Goal: Task Accomplishment & Management: Use online tool/utility

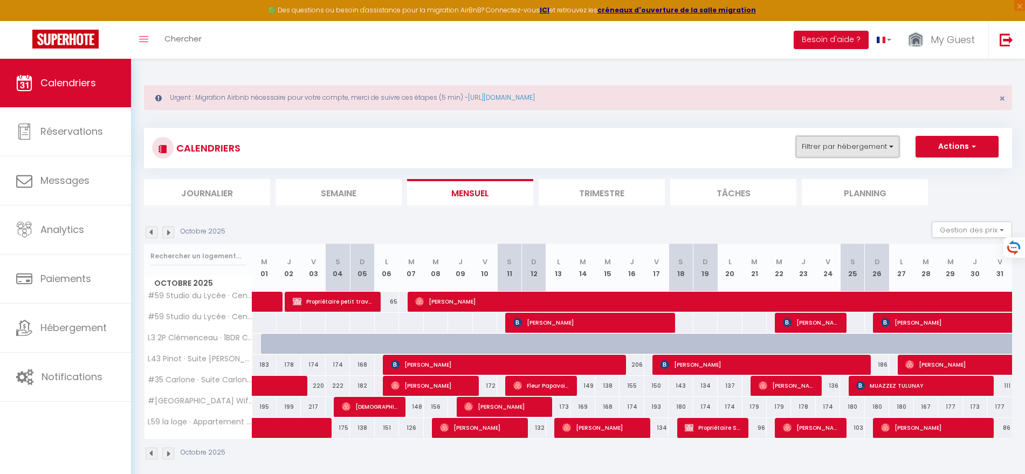
click at [877, 146] on button "Filtrer par hébergement" at bounding box center [848, 147] width 104 height 22
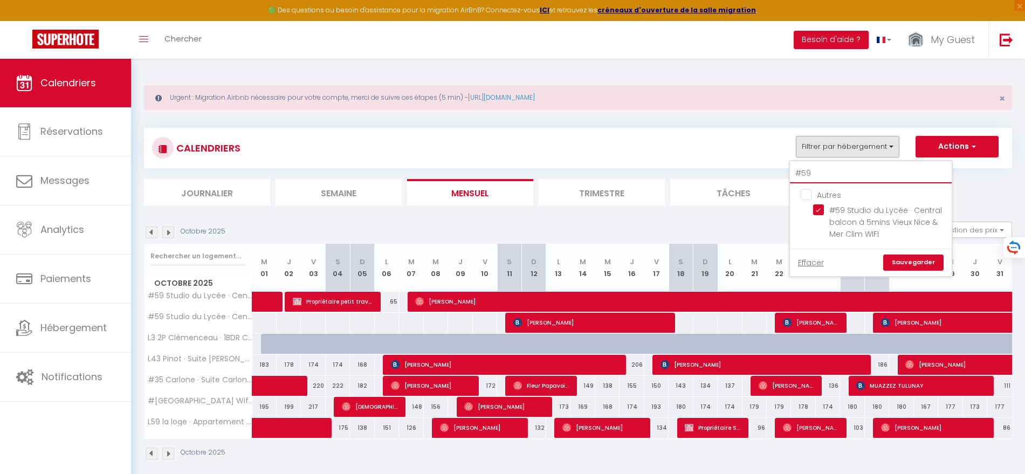
click at [826, 167] on input "#59" at bounding box center [871, 173] width 162 height 19
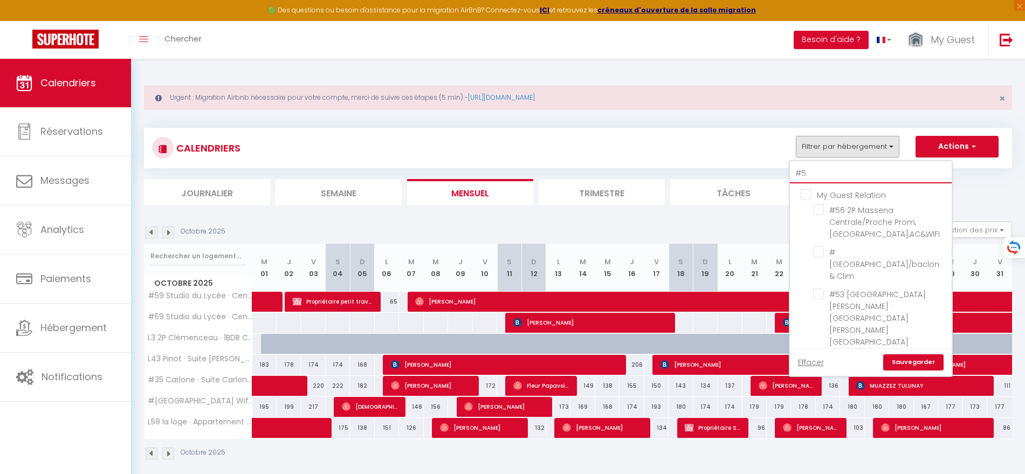
type input "#"
checkbox input "false"
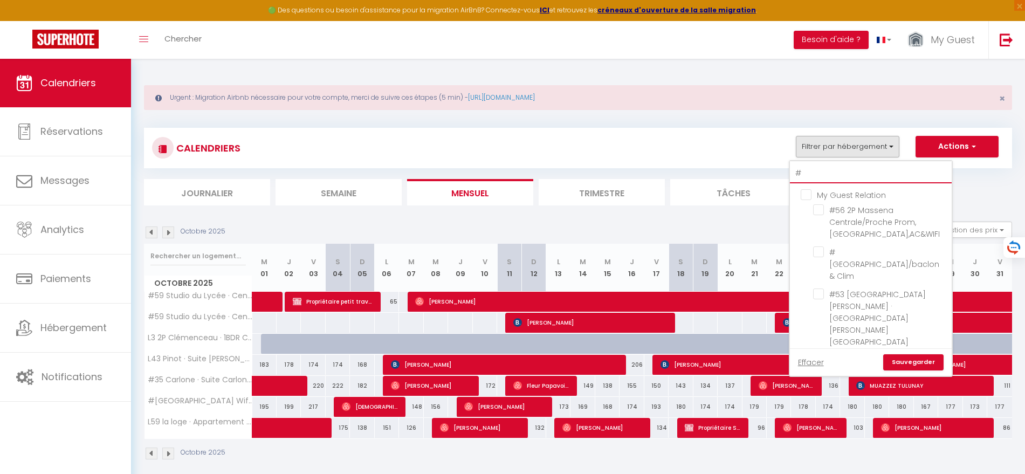
checkbox input "false"
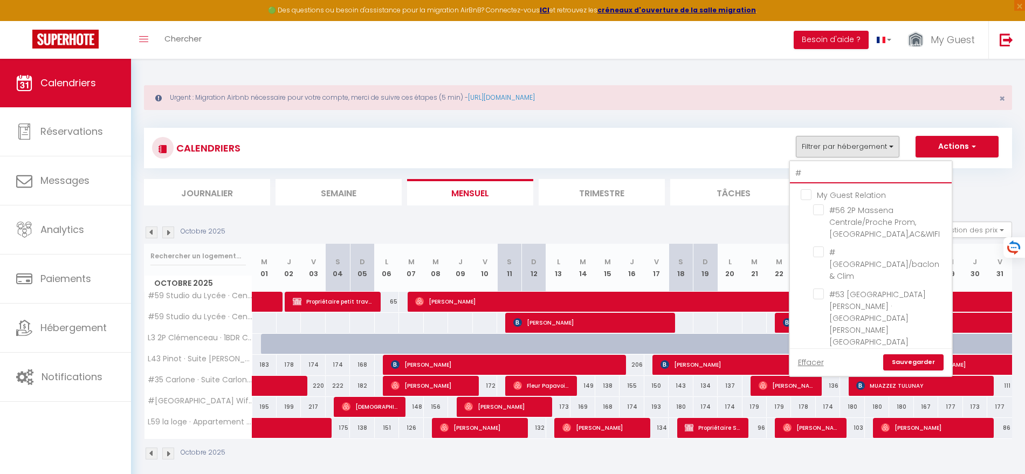
checkbox input "false"
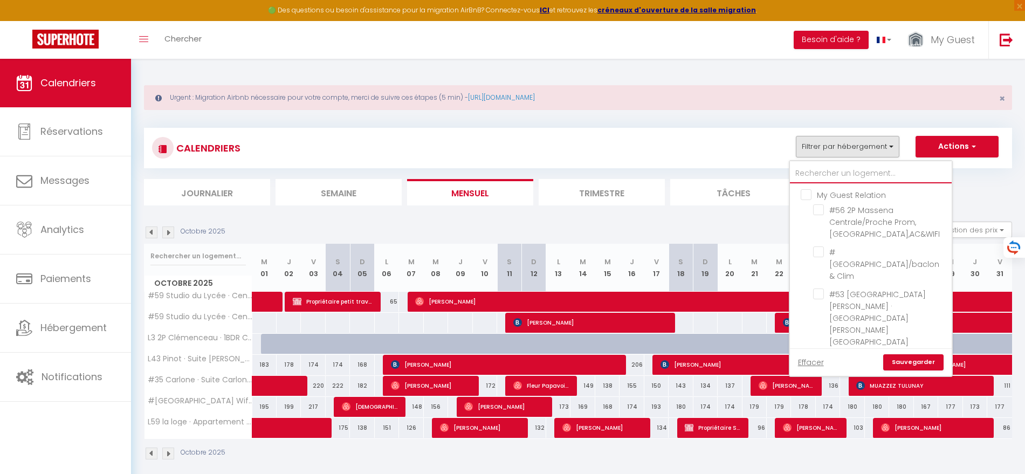
checkbox input "false"
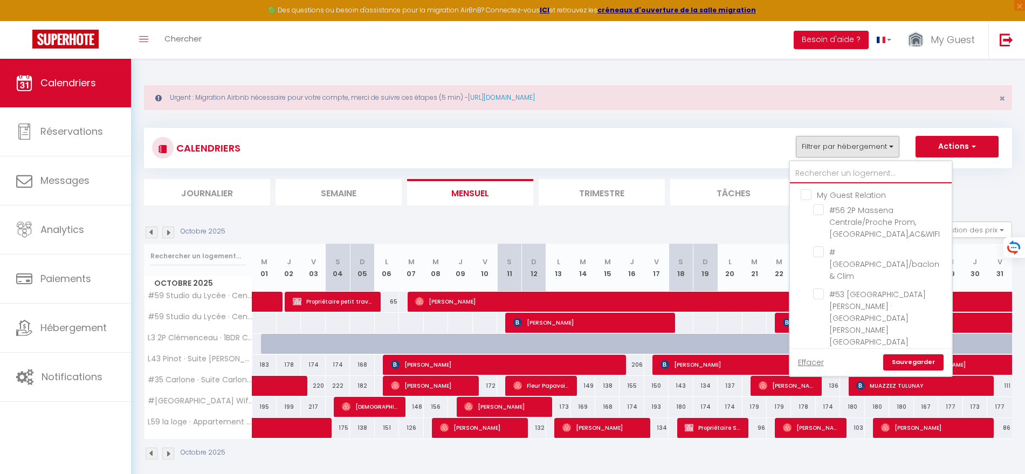
checkbox input "false"
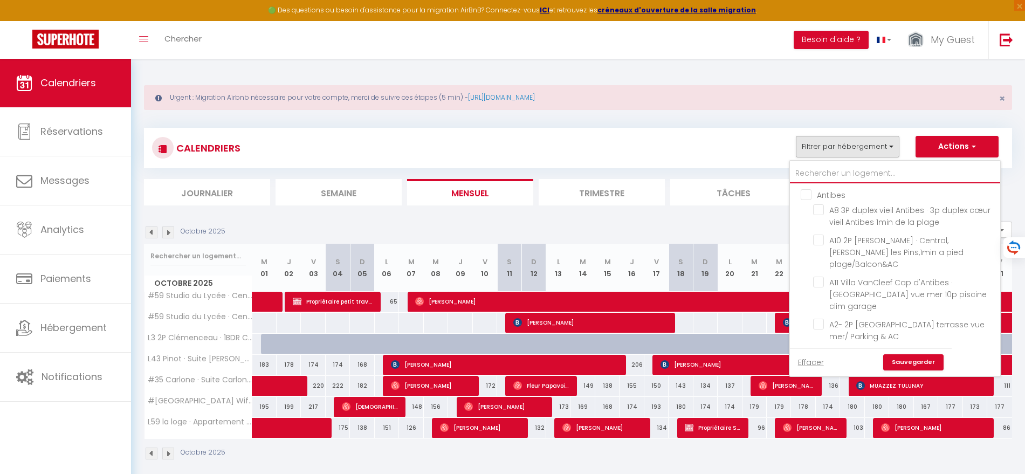
type input "l"
checkbox input "false"
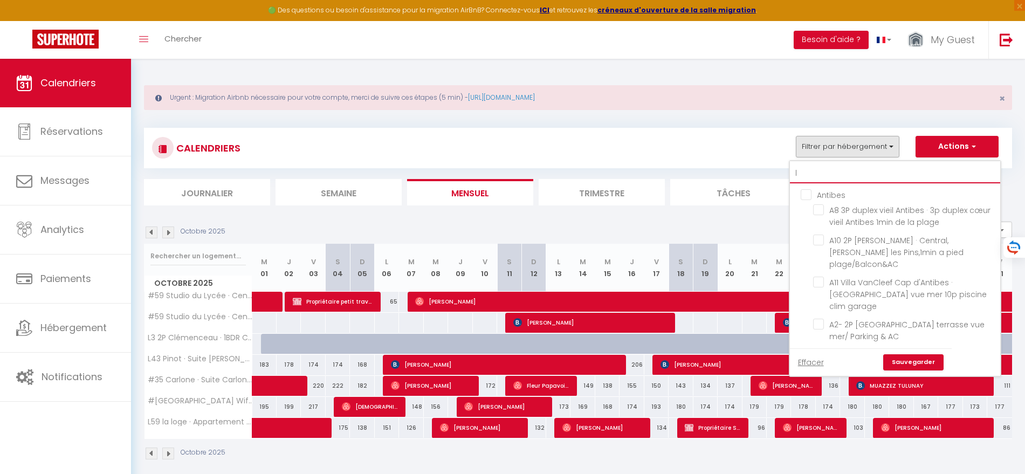
checkbox input "false"
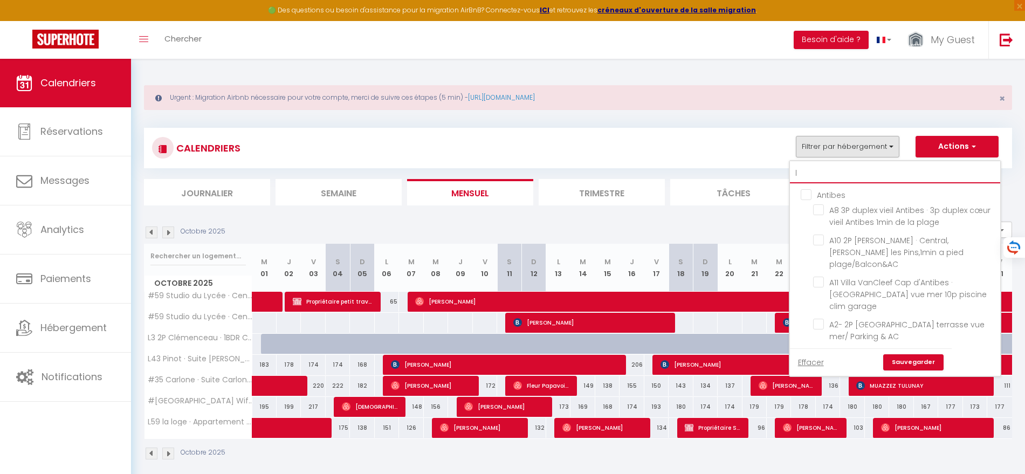
checkbox input "false"
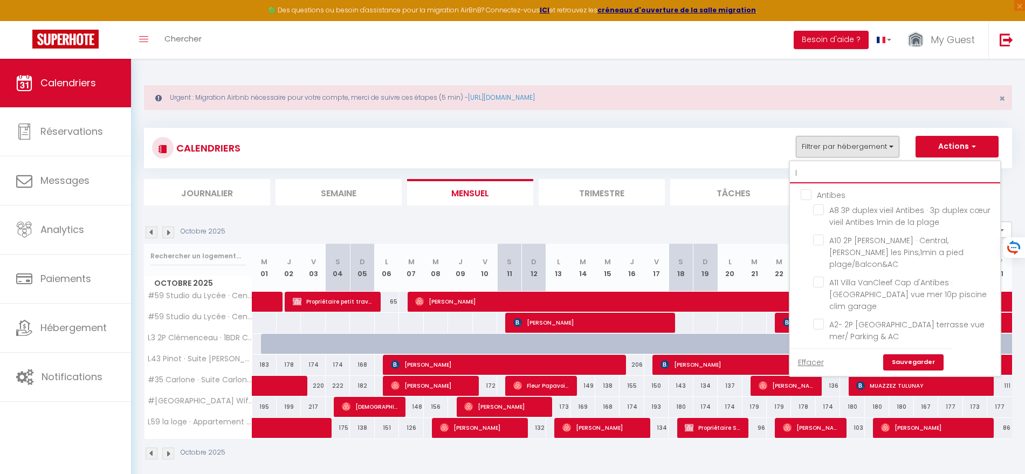
checkbox input "false"
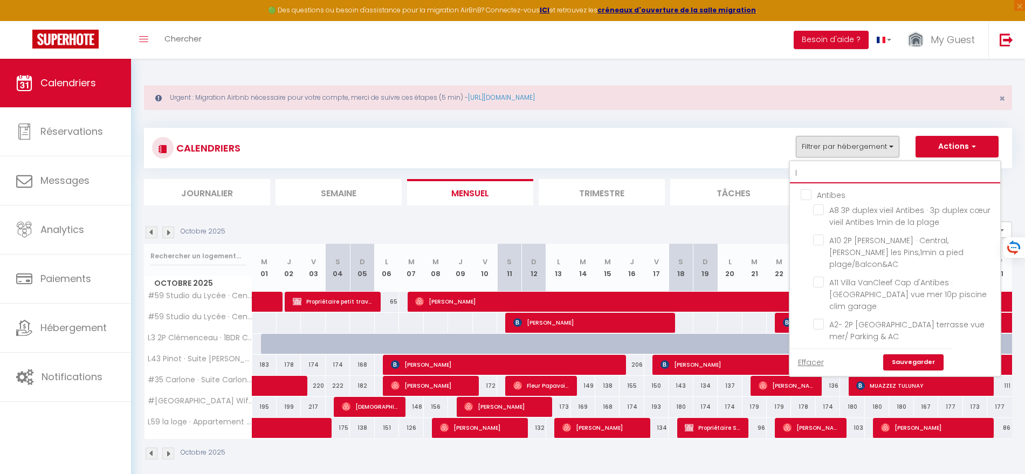
checkbox input "false"
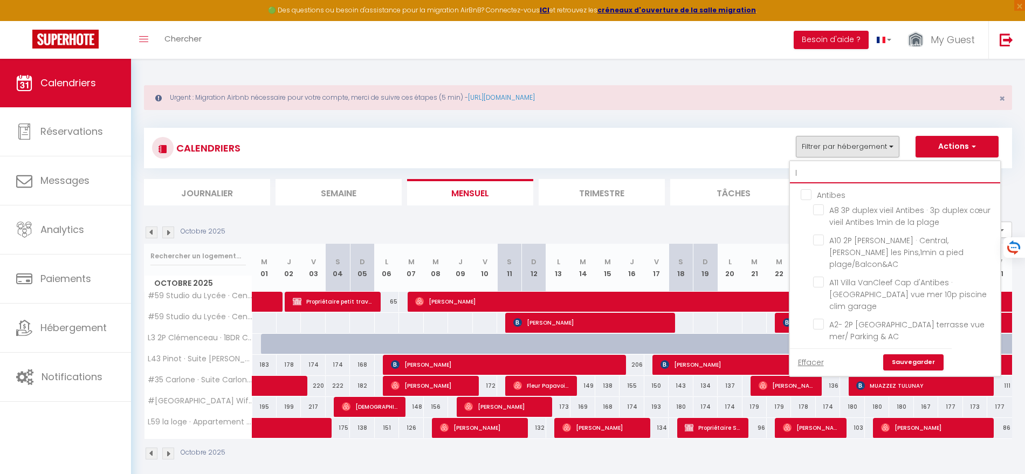
checkbox input "false"
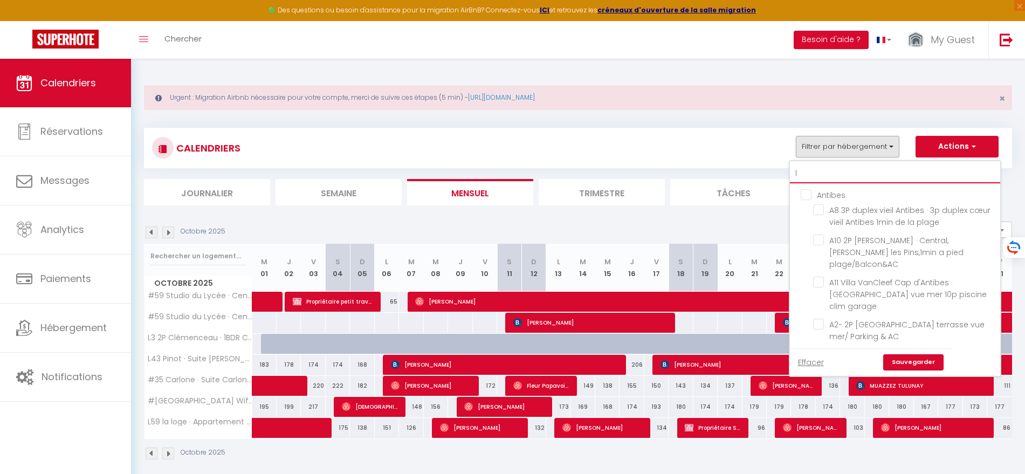
checkbox input "false"
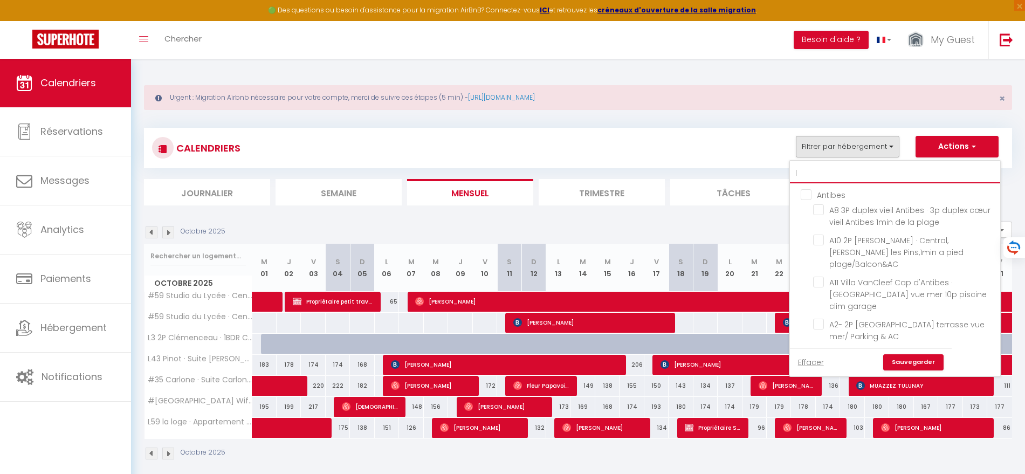
checkbox input "false"
checkbox input "true"
checkbox input "false"
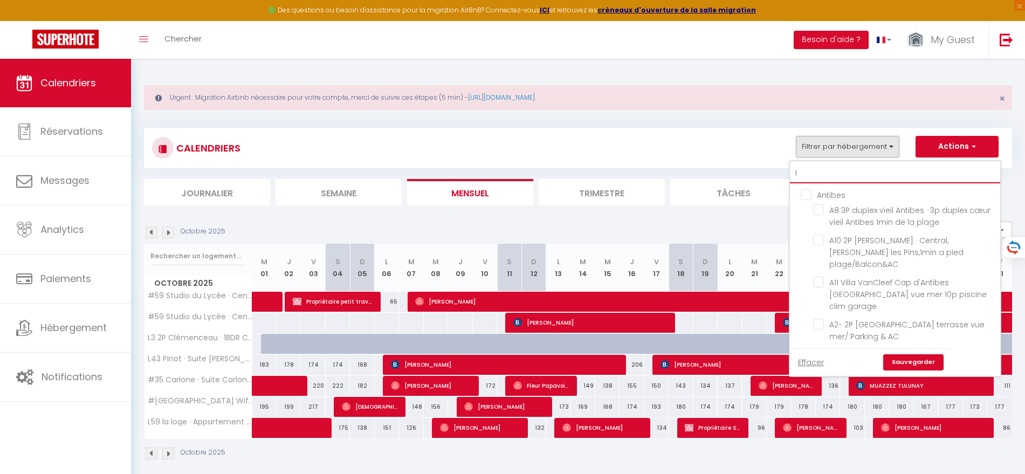
checkbox input "false"
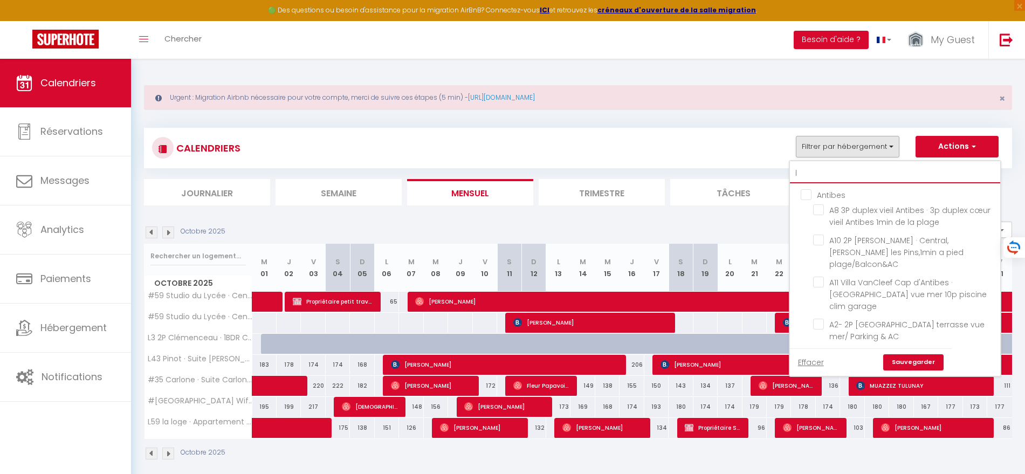
checkbox input "false"
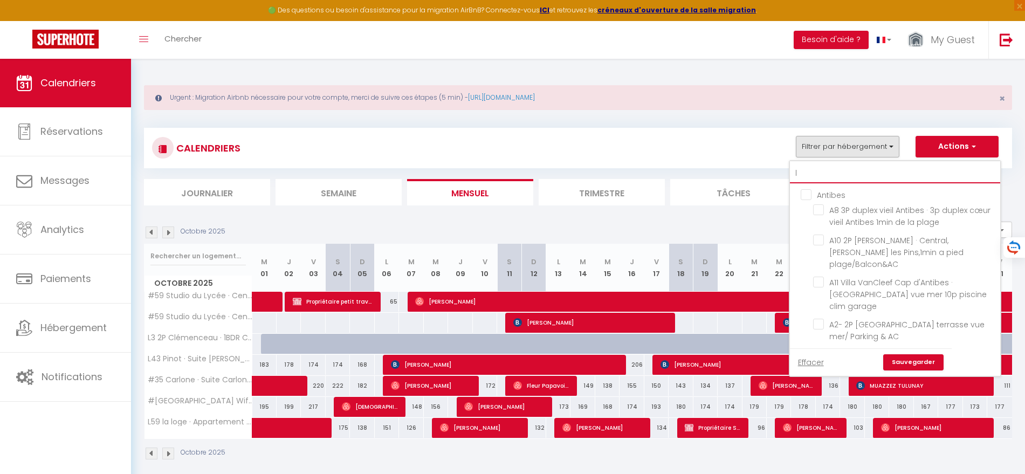
checkbox input "false"
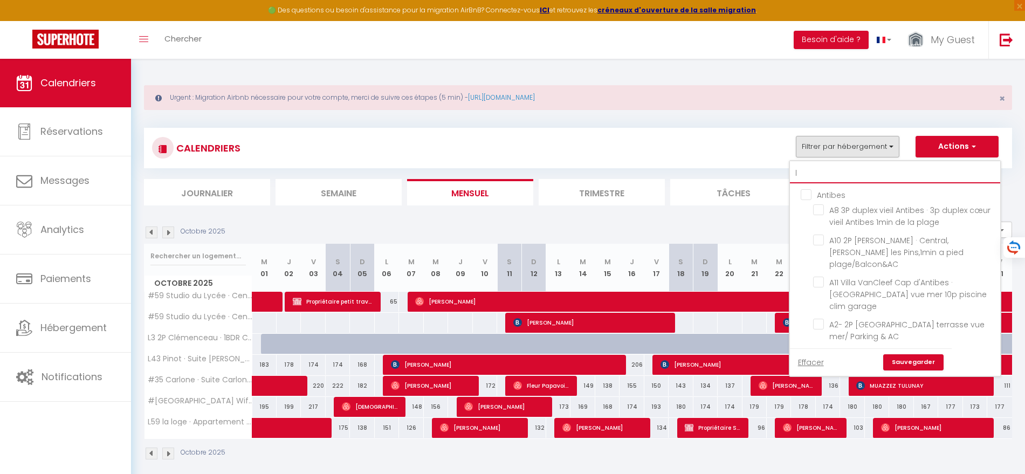
checkbox input "false"
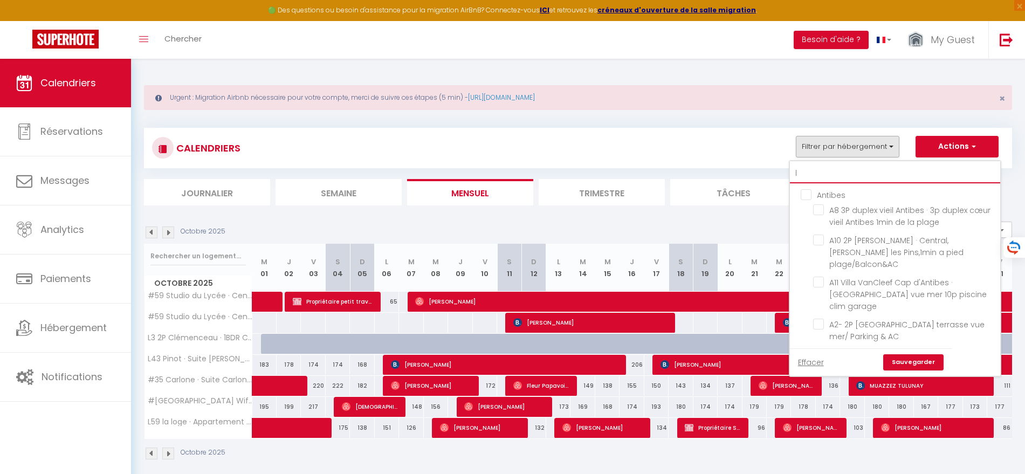
checkbox input "false"
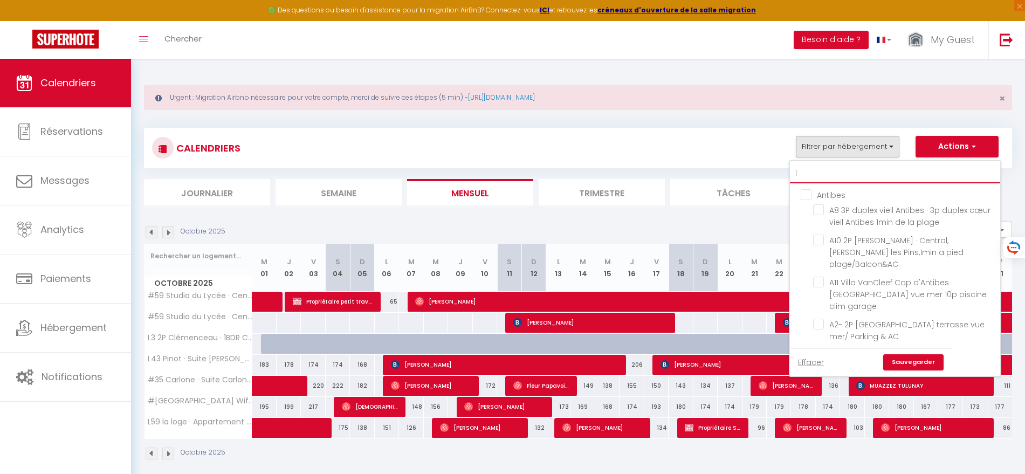
checkbox input "false"
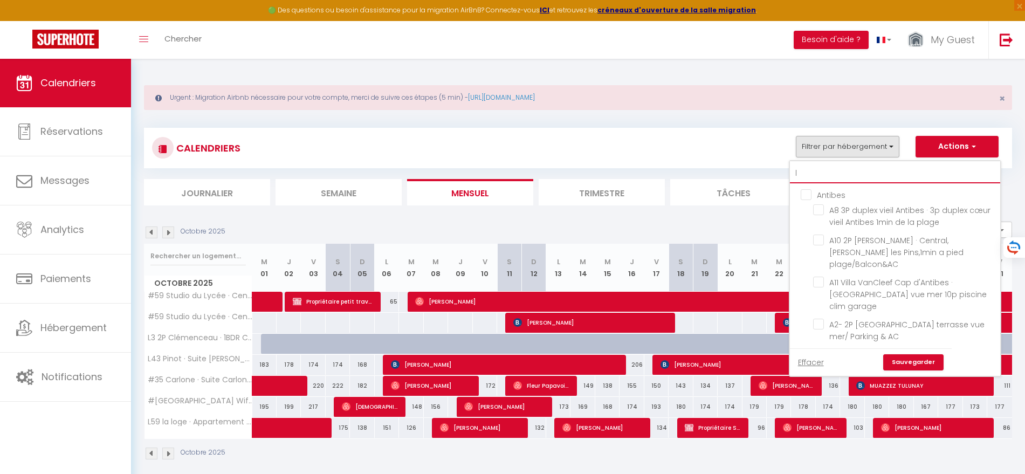
checkbox input "false"
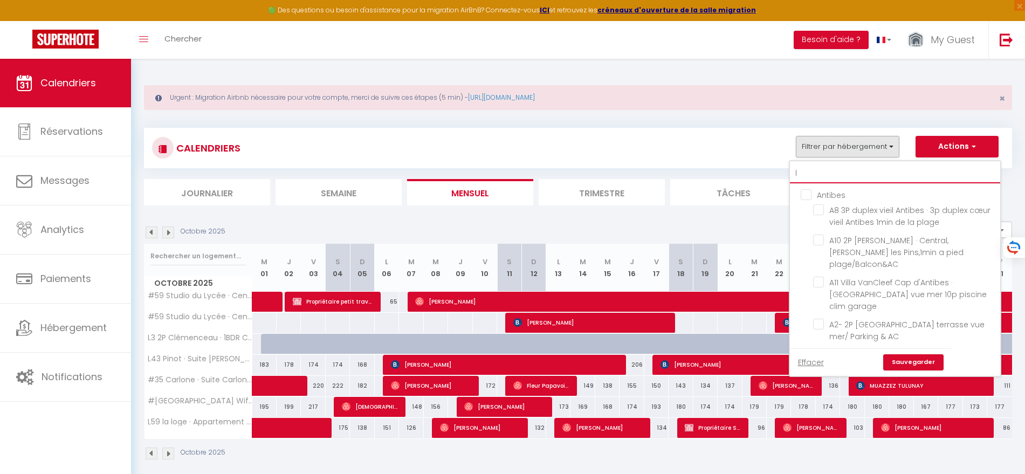
checkbox input "false"
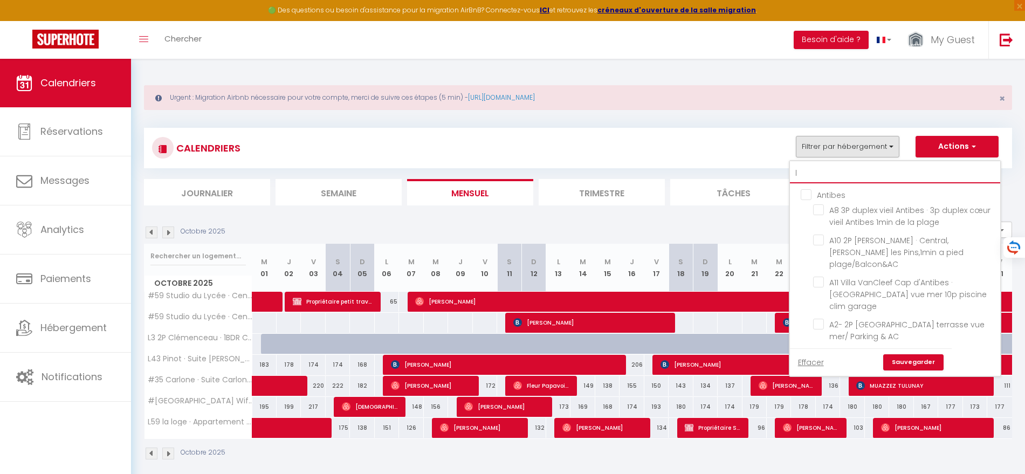
checkbox input "false"
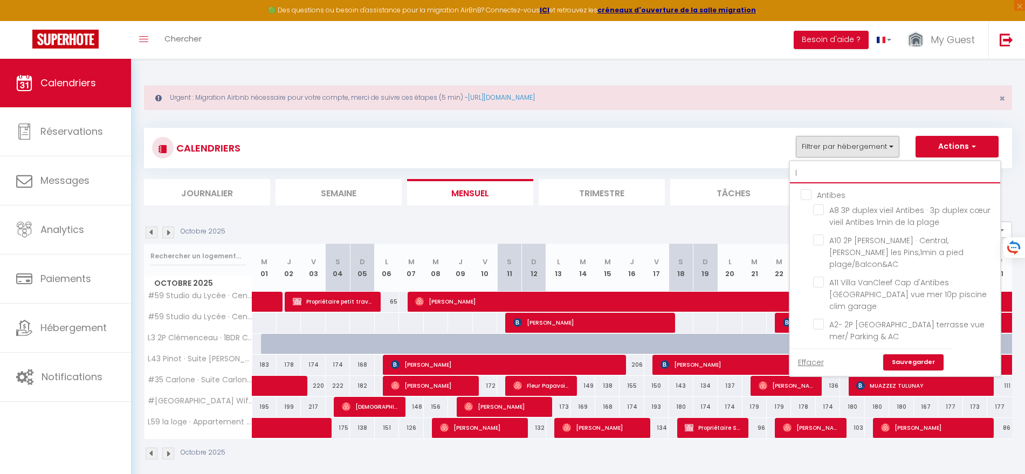
checkbox input "false"
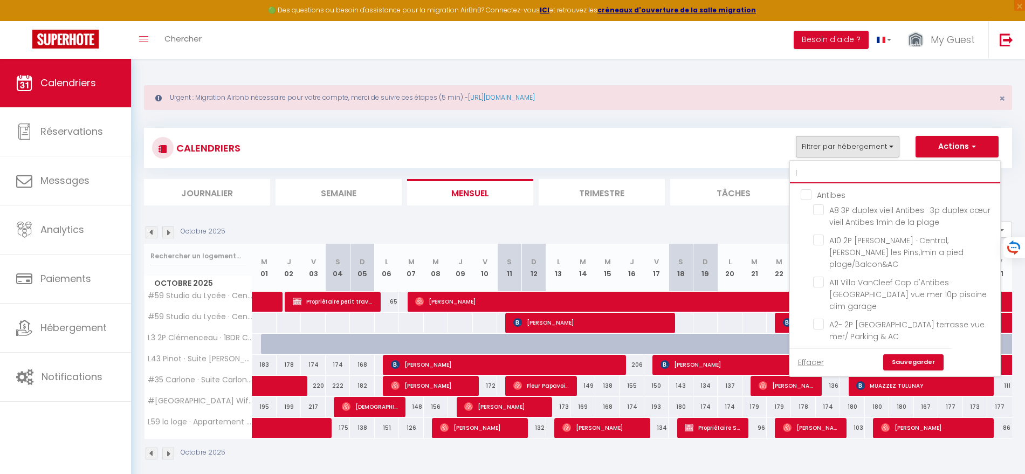
checkbox input "false"
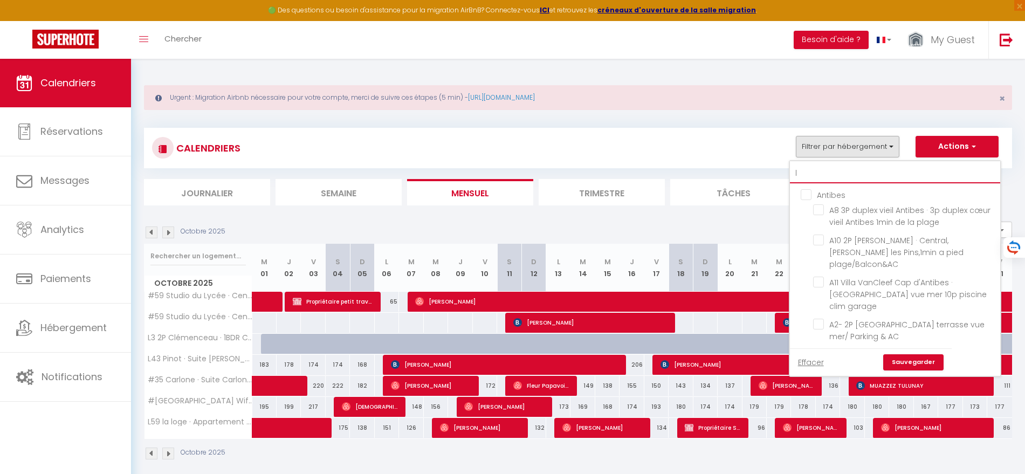
checkbox input "false"
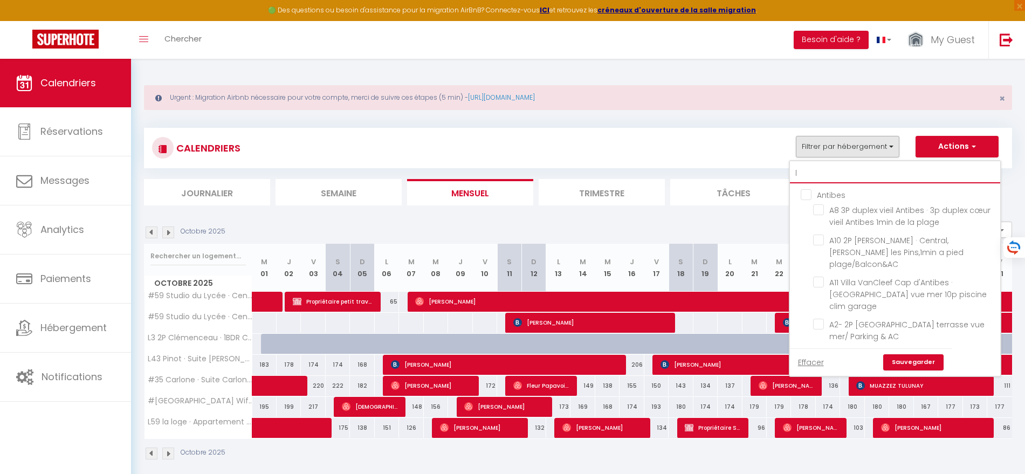
checkbox input "false"
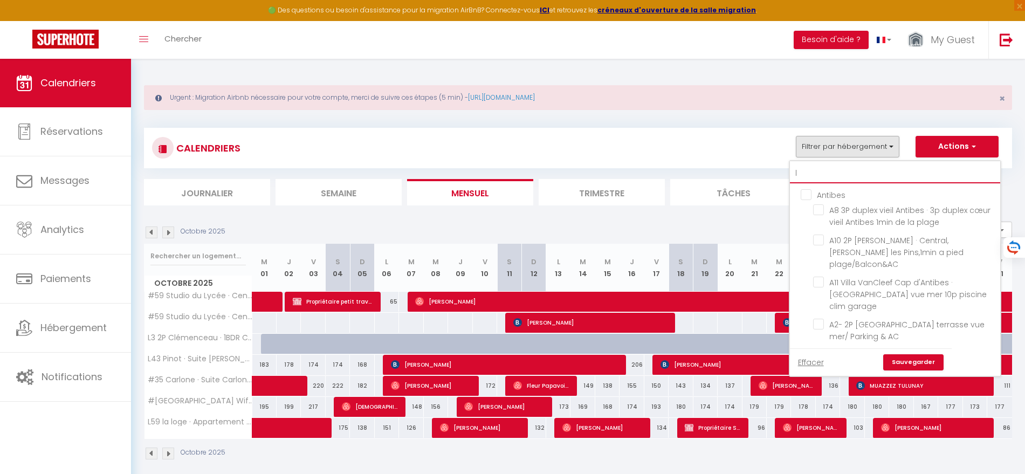
checkbox input "false"
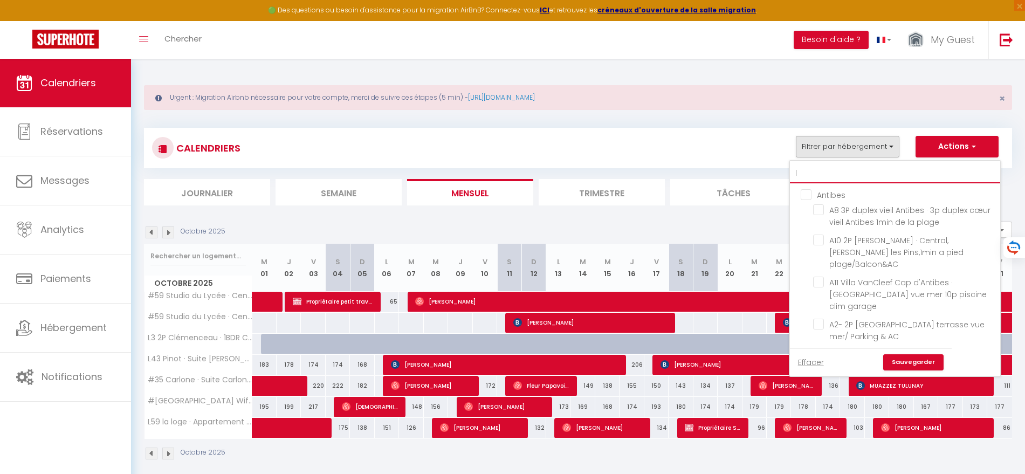
checkbox input "false"
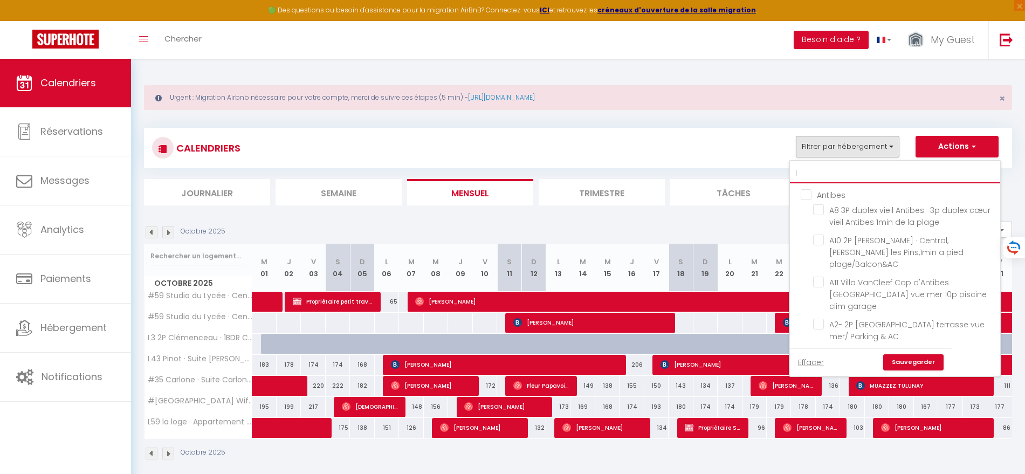
checkbox input "false"
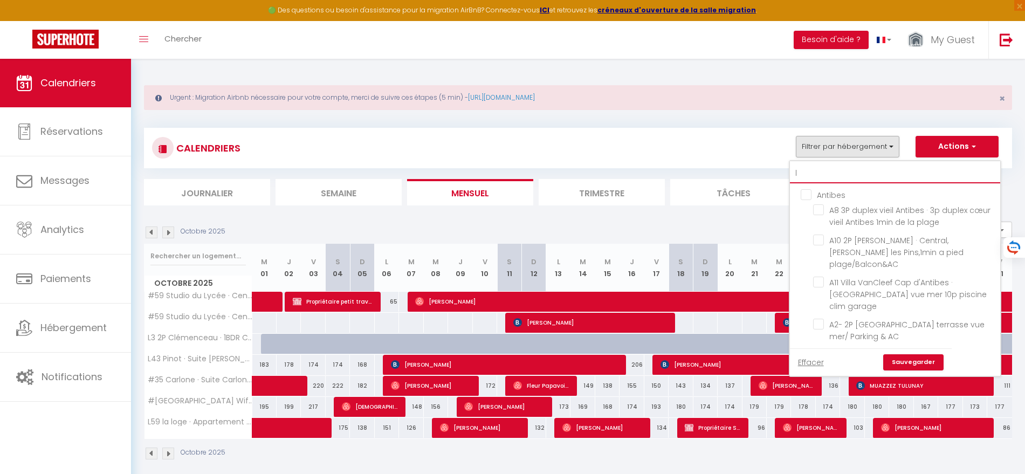
checkbox input "false"
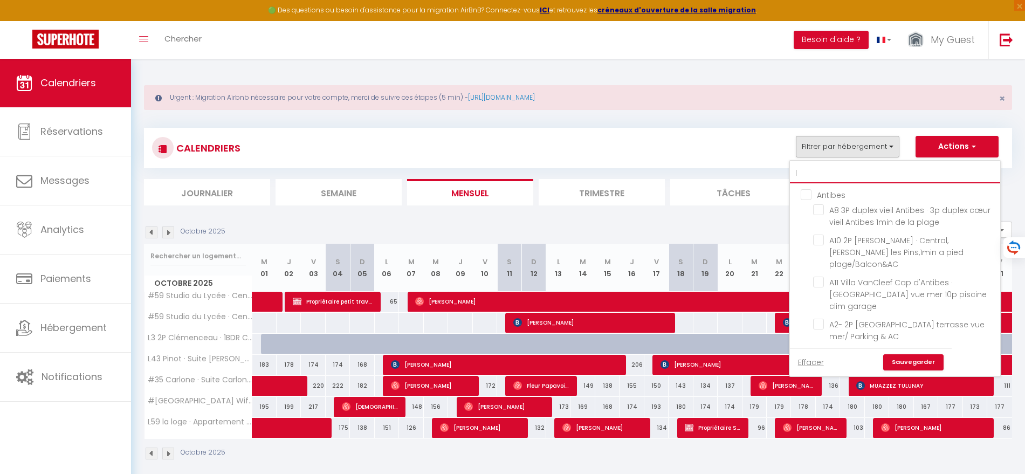
checkbox input "false"
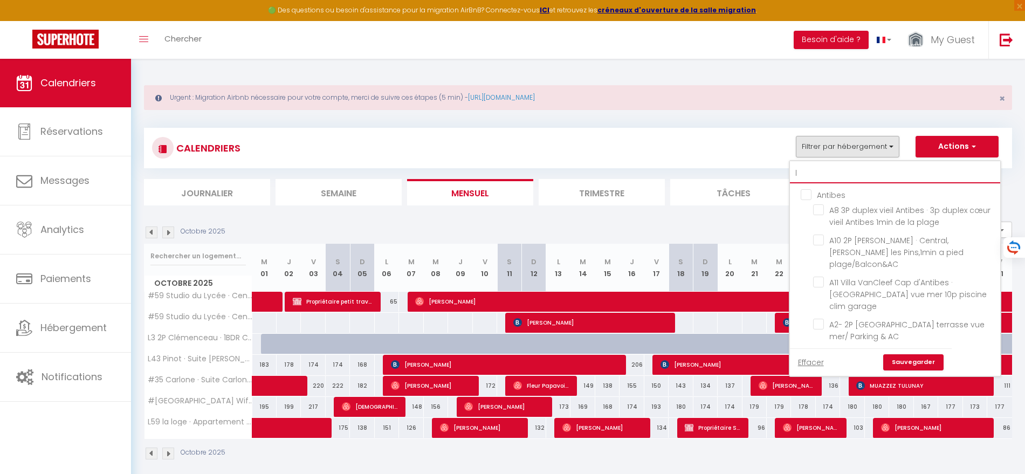
checkbox input "false"
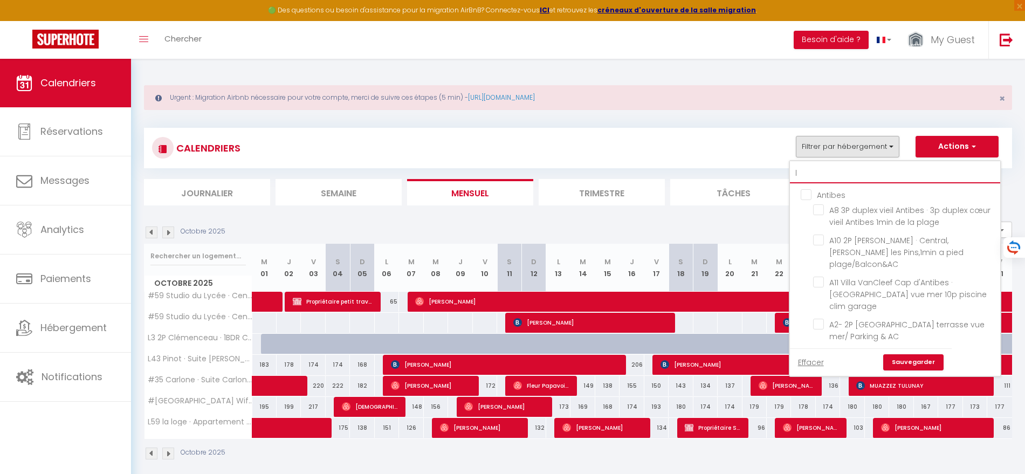
checkbox input "false"
type input "l5"
checkbox input "false"
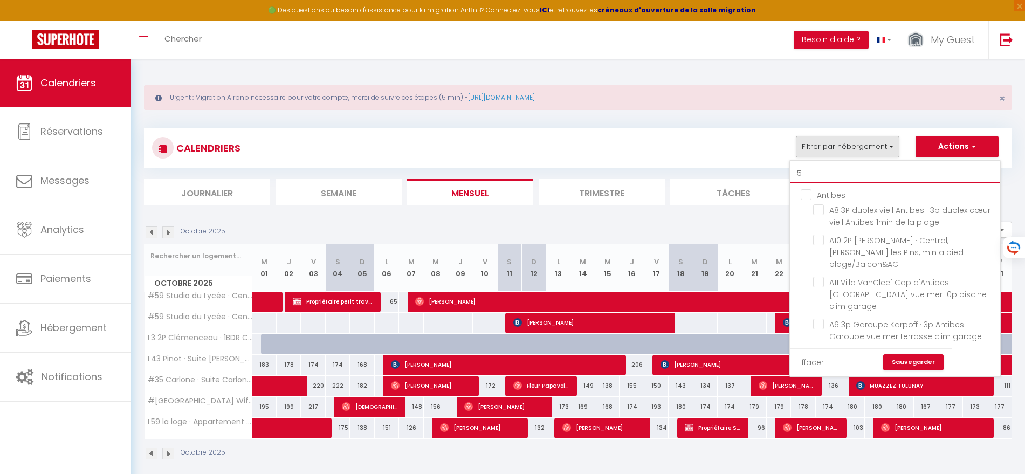
checkbox input "false"
checkbox input "true"
checkbox input "false"
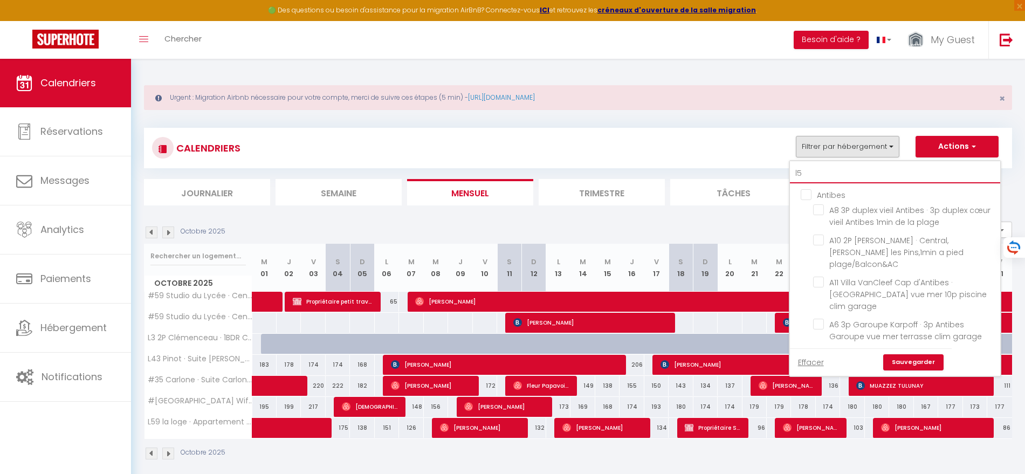
checkbox input "false"
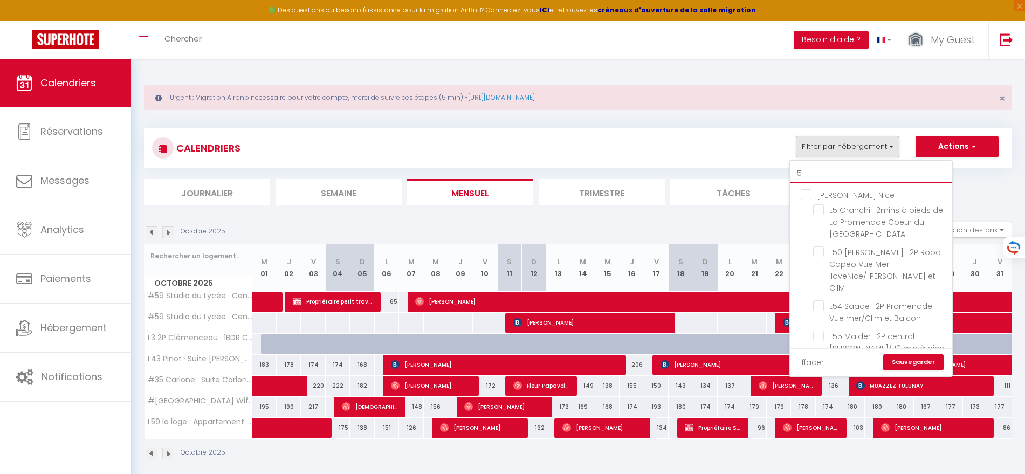
type input "l50"
checkbox input "false"
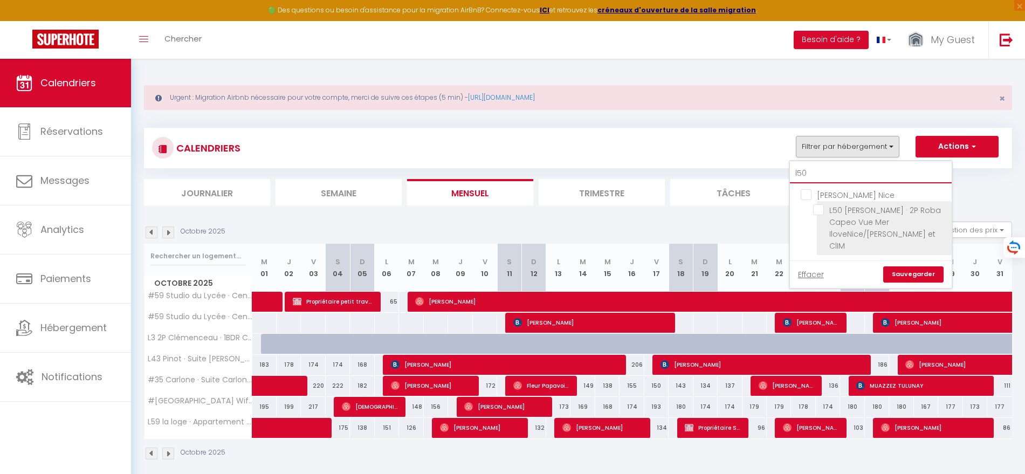
type input "l50"
click at [820, 214] on input "L50 [PERSON_NAME] · 2P Roba Capeo Vue Mer IloveNice/[PERSON_NAME] et ClIM" at bounding box center [880, 209] width 135 height 11
checkbox input "true"
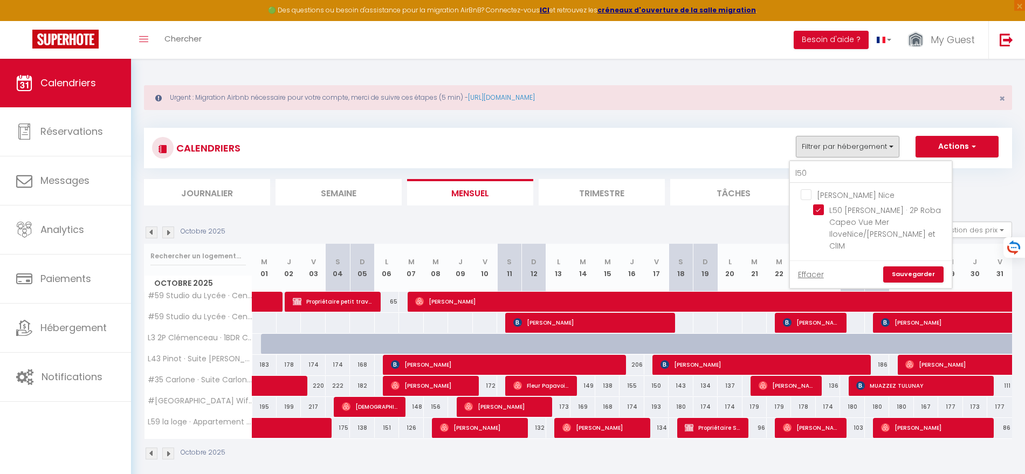
click at [898, 266] on link "Sauvegarder" at bounding box center [913, 274] width 60 height 16
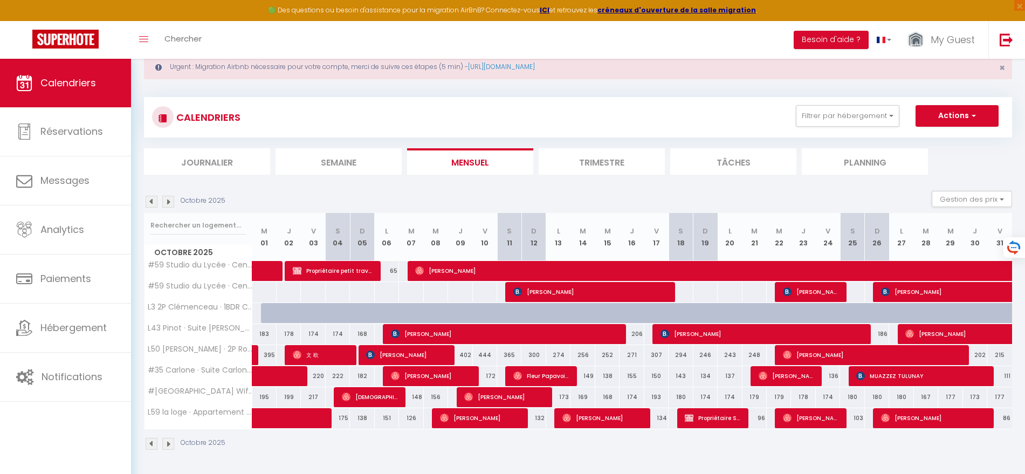
scroll to position [59, 0]
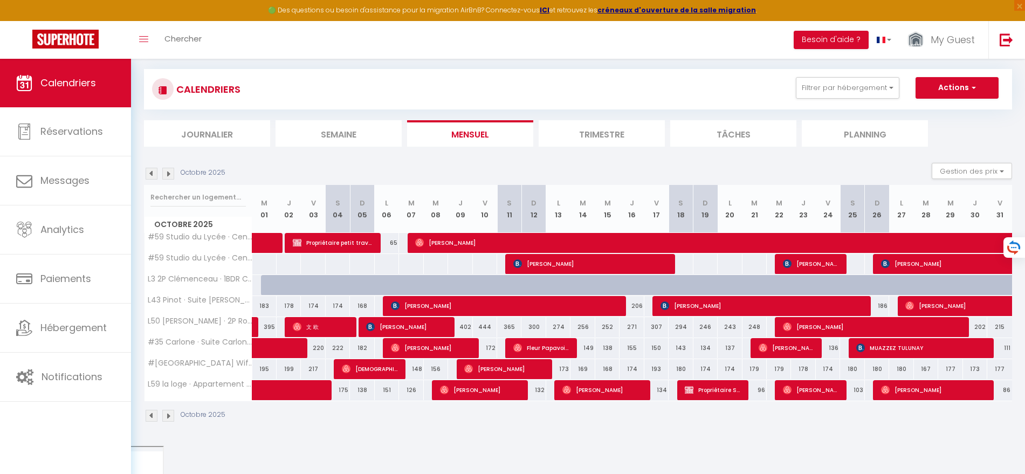
click at [147, 171] on img at bounding box center [152, 174] width 12 height 12
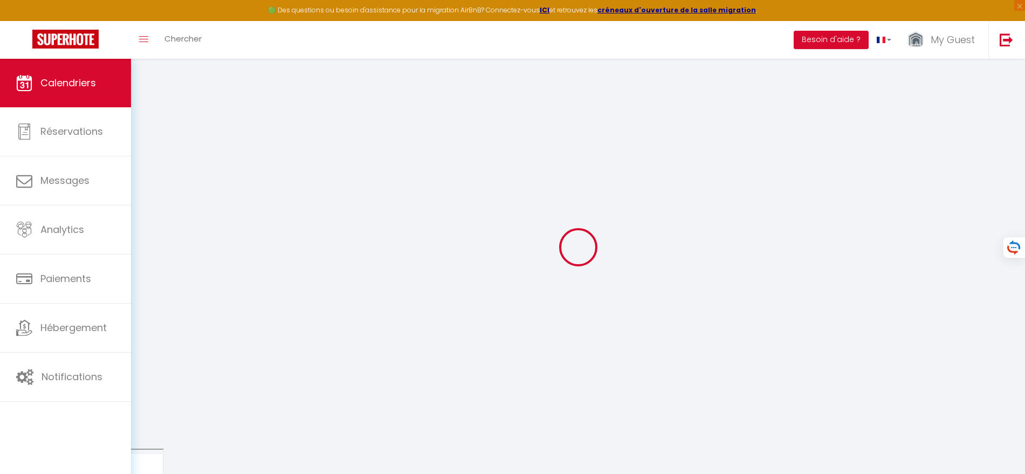
select select
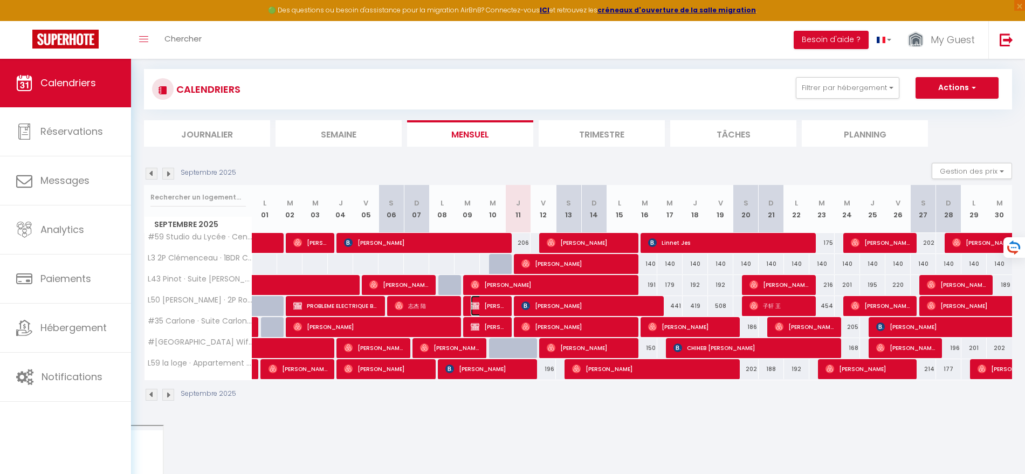
click at [496, 308] on span "[PERSON_NAME] Propriétaire" at bounding box center [488, 305] width 34 height 20
select select "OK"
select select "KO"
select select "0"
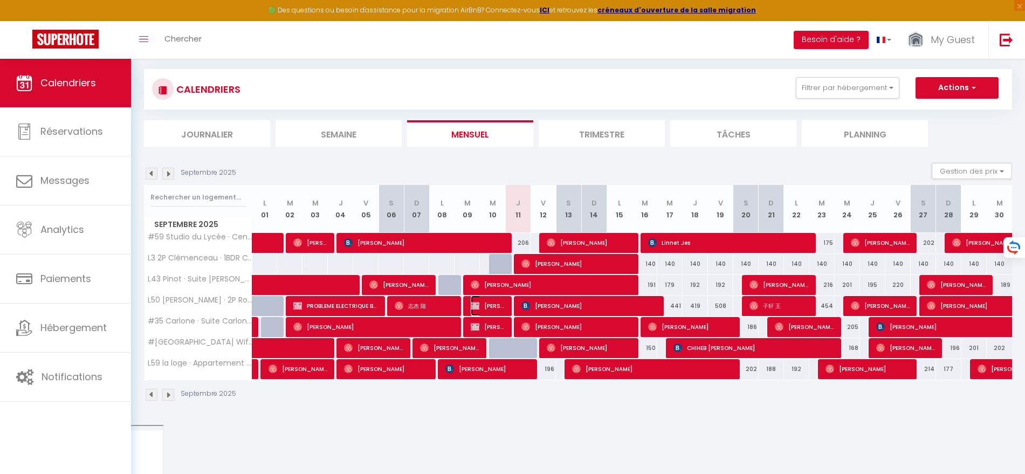
select select "1"
select select
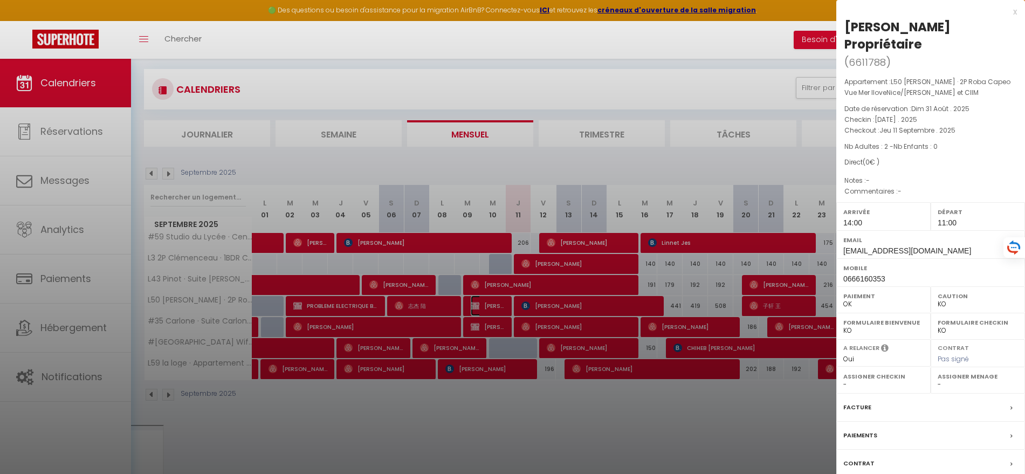
click at [455, 301] on link "[PERSON_NAME] Propriétaire" at bounding box center [455, 308] width 0 height 15
